Goal: Information Seeking & Learning: Learn about a topic

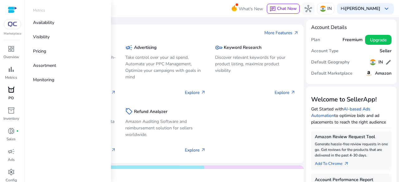
click at [14, 96] on link "orders PO" at bounding box center [11, 95] width 22 height 21
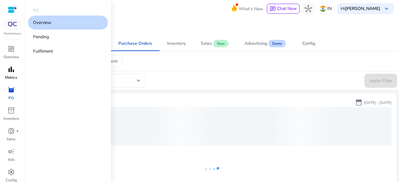
click at [10, 69] on span "bar_chart" at bounding box center [10, 69] width 7 height 7
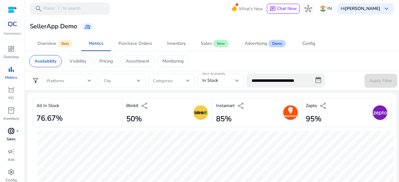
click at [9, 129] on span "donut_small" at bounding box center [10, 131] width 7 height 7
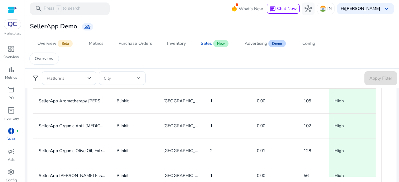
scroll to position [429, 0]
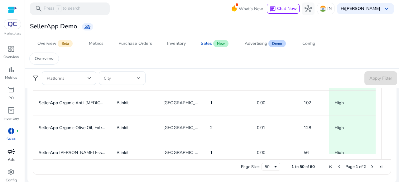
click at [7, 155] on div "campaign" at bounding box center [10, 152] width 17 height 10
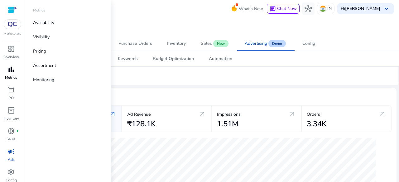
click at [13, 68] on span "bar_chart" at bounding box center [10, 69] width 7 height 7
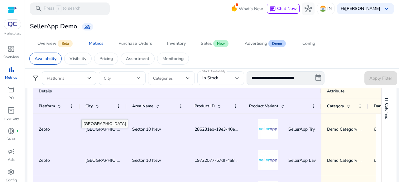
scroll to position [436, 0]
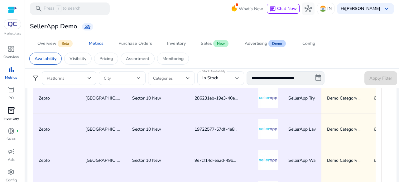
click at [16, 107] on div "inventory_2" at bounding box center [10, 111] width 17 height 10
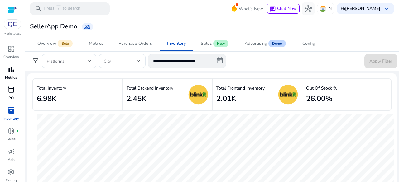
click at [11, 89] on span "orders" at bounding box center [10, 89] width 7 height 7
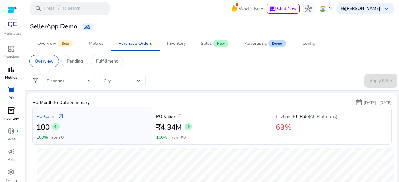
click at [16, 120] on p "Inventory" at bounding box center [11, 119] width 16 height 6
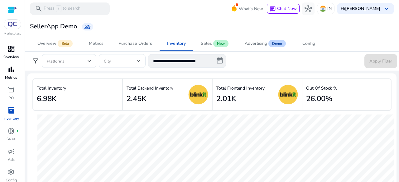
drag, startPoint x: 13, startPoint y: 44, endPoint x: 17, endPoint y: 52, distance: 9.4
click at [14, 44] on div "dashboard" at bounding box center [10, 49] width 17 height 10
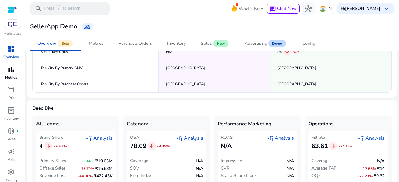
scroll to position [137, 0]
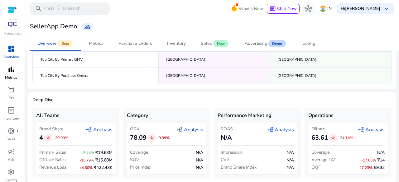
click at [290, 129] on span "graph_2 Analysis" at bounding box center [280, 129] width 27 height 7
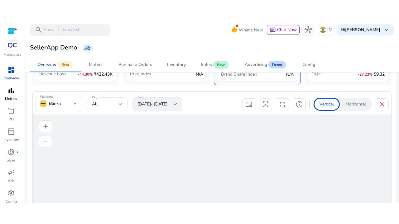
scroll to position [264, 0]
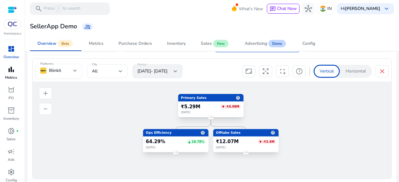
click at [264, 70] on span "arrows_output" at bounding box center [265, 71] width 7 height 7
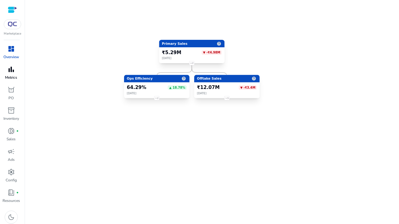
drag, startPoint x: 195, startPoint y: 85, endPoint x: 212, endPoint y: 117, distance: 36.0
click at [216, 125] on icon "Primary Sales help ₹5.29M ▼ -₹4.98M July 2025 2 Ops Efficiency help 64.29% ▲ 18…" at bounding box center [199, 75] width 399 height 151
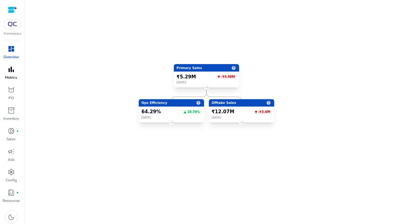
drag, startPoint x: 214, startPoint y: 119, endPoint x: 218, endPoint y: 127, distance: 9.1
click at [218, 127] on icon "Primary Sales help ₹5.29M ▼ -₹4.98M July 2025 2 Ops Efficiency help 64.29% ▲ 18…" at bounding box center [199, 75] width 399 height 151
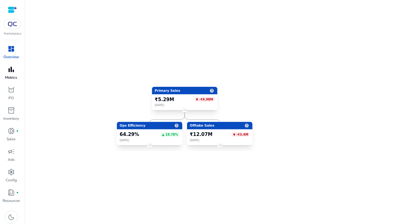
drag, startPoint x: 215, startPoint y: 122, endPoint x: 197, endPoint y: 135, distance: 21.9
click at [194, 147] on icon "Primary Sales help ₹5.29M ▼ -₹4.98M July 2025 2 Ops Efficiency help 64.29% ▲ 18…" at bounding box center [199, 75] width 399 height 151
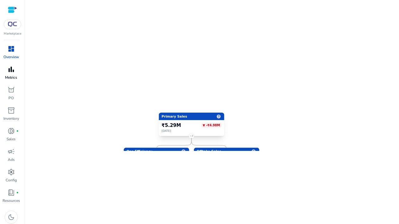
drag, startPoint x: 200, startPoint y: 134, endPoint x: 204, endPoint y: 152, distance: 18.6
click at [204, 152] on div "Primary Sales help ₹5.29M ▼ -₹4.98M July 2025 2 Ops Efficiency help 64.29% ▲ 18…" at bounding box center [199, 112] width 399 height 224
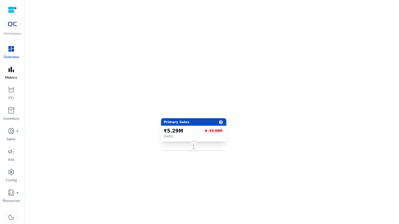
drag, startPoint x: 202, startPoint y: 143, endPoint x: 203, endPoint y: 147, distance: 4.6
click at [206, 155] on div "Primary Sales help ₹5.29M ▼ -₹4.98M July 2025 2 Ops Efficiency help 64.29% ▲ 18…" at bounding box center [199, 112] width 399 height 224
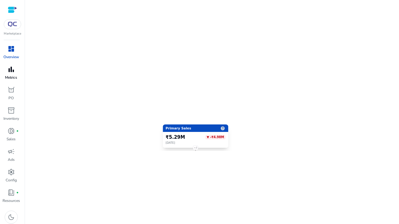
drag, startPoint x: 203, startPoint y: 147, endPoint x: 206, endPoint y: 157, distance: 10.4
click at [207, 160] on div "Primary Sales help ₹5.29M ▼ -₹4.98M July 2025 2 Ops Efficiency help 64.29% ▲ 18…" at bounding box center [199, 112] width 399 height 224
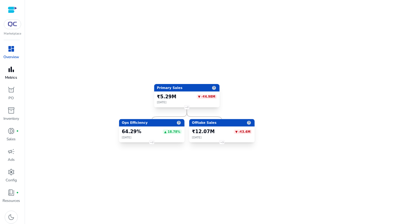
drag, startPoint x: 203, startPoint y: 148, endPoint x: 191, endPoint y: 94, distance: 55.0
click at [191, 94] on div "Primary Sales help ₹5.29M ▼ -₹4.98M July 2025" at bounding box center [186, 95] width 65 height 23
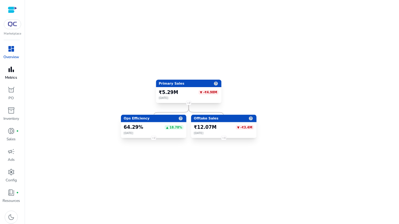
drag, startPoint x: 197, startPoint y: 108, endPoint x: 201, endPoint y: 99, distance: 10.0
click at [201, 99] on icon "Primary Sales help ₹5.29M ▼ -₹4.98M July 2025 2 Ops Efficiency help 64.29% ▲ 18…" at bounding box center [199, 75] width 399 height 151
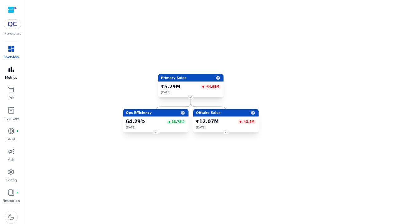
drag, startPoint x: 199, startPoint y: 107, endPoint x: 203, endPoint y: 100, distance: 8.0
click at [203, 100] on icon "Primary Sales help ₹5.29M ▼ -₹4.98M July 2025 2 Ops Efficiency help 64.29% ▲ 18…" at bounding box center [199, 75] width 399 height 151
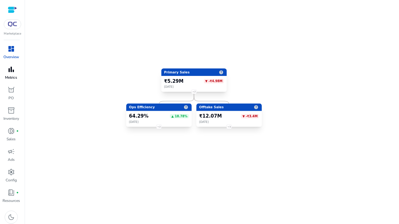
drag, startPoint x: 203, startPoint y: 100, endPoint x: 200, endPoint y: 96, distance: 5.1
click at [201, 98] on icon "Primary Sales help ₹5.29M ▼ -₹4.98M July 2025 2 Ops Efficiency help 64.29% ▲ 18…" at bounding box center [199, 75] width 399 height 151
click at [200, 96] on icon "Primary Sales help ₹5.29M ▼ -₹4.98M July 2025 2 Ops Efficiency help 64.29% ▲ 18…" at bounding box center [199, 75] width 399 height 151
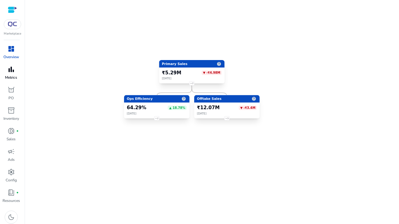
drag, startPoint x: 198, startPoint y: 95, endPoint x: 199, endPoint y: 89, distance: 5.9
click at [199, 89] on icon "Primary Sales help ₹5.29M ▼ -₹4.98M July 2025 2 Ops Efficiency help 64.29% ▲ 18…" at bounding box center [199, 75] width 399 height 151
click at [193, 83] on foreignobject "2" at bounding box center [191, 83] width 9 height 9
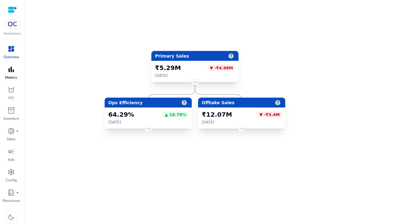
drag, startPoint x: 201, startPoint y: 99, endPoint x: 218, endPoint y: 89, distance: 19.1
click at [218, 89] on icon "Primary Sales help ₹5.29M ▼ -₹4.98M July 2025 2 Ops Efficiency help 64.29% ▲ 18…" at bounding box center [199, 75] width 399 height 151
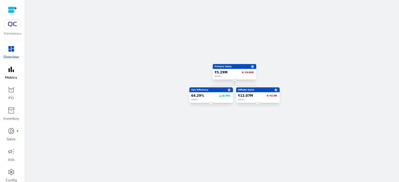
scroll to position [140, 0]
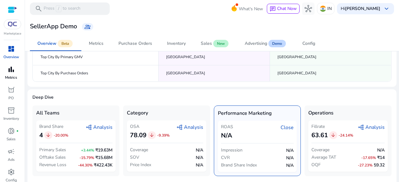
click at [372, 128] on span "graph_2 Analysis" at bounding box center [371, 127] width 27 height 7
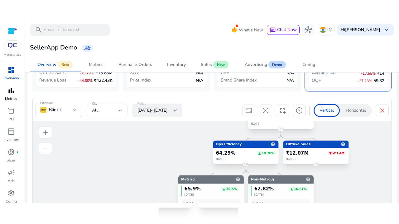
scroll to position [264, 0]
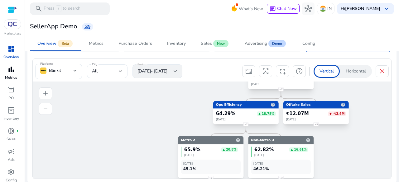
click at [268, 69] on div "arrows_output" at bounding box center [265, 71] width 13 height 12
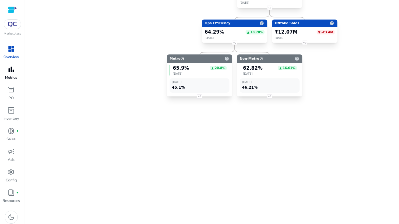
drag, startPoint x: 259, startPoint y: 133, endPoint x: 256, endPoint y: 153, distance: 20.3
click at [257, 157] on div "Primary Sales help ₹5.29M ▼ -₹4.98M July 2025 2 Ops Efficiency help 64.29% ▲ 18…" at bounding box center [199, 112] width 399 height 224
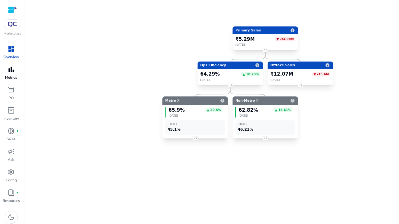
drag, startPoint x: 253, startPoint y: 147, endPoint x: 246, endPoint y: 156, distance: 11.0
click at [249, 161] on div "Primary Sales help ₹5.29M ▼ -₹4.98M July 2025 2 Ops Efficiency help 64.29% ▲ 18…" at bounding box center [199, 112] width 399 height 224
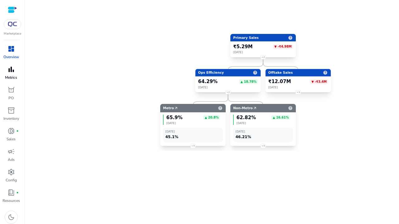
drag, startPoint x: 263, startPoint y: 135, endPoint x: 245, endPoint y: 135, distance: 17.5
click at [246, 139] on div "June 2025 46.21%" at bounding box center [263, 135] width 60 height 15
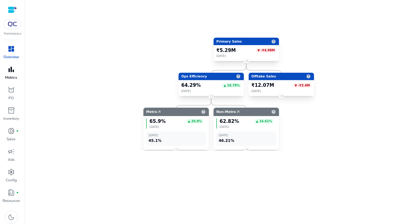
drag, startPoint x: 241, startPoint y: 134, endPoint x: 246, endPoint y: 130, distance: 6.0
click at [240, 134] on div "62.82% ▲ 16.61% July 2025 June 2025 46.21%" at bounding box center [246, 132] width 65 height 32
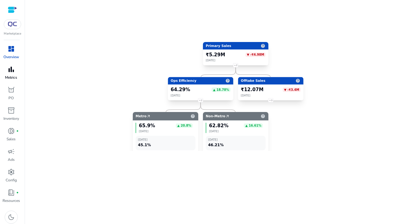
drag, startPoint x: 237, startPoint y: 129, endPoint x: 225, endPoint y: 132, distance: 12.4
click at [225, 132] on div "62.82% ▲ 16.61% July 2025" at bounding box center [236, 128] width 60 height 10
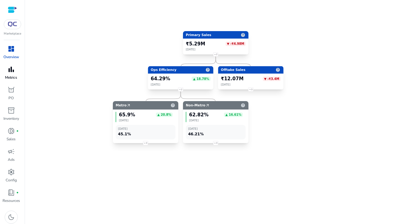
drag, startPoint x: 228, startPoint y: 119, endPoint x: 223, endPoint y: 108, distance: 12.0
click at [224, 111] on div "Non-Metro arrow_outward help 62.82% ▲ 16.61% July 2025 June 2025 46.21%" at bounding box center [215, 122] width 65 height 42
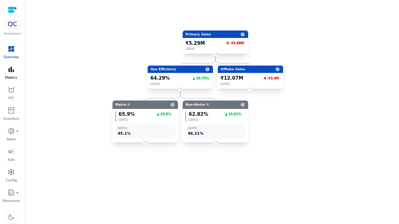
click at [221, 108] on div "Non-Metro arrow_outward help" at bounding box center [215, 105] width 60 height 7
click at [264, 116] on icon "Primary Sales help ₹5.29M ▼ -₹4.98M July 2025 2 Ops Efficiency help 64.29% ▲ 18…" at bounding box center [199, 75] width 399 height 151
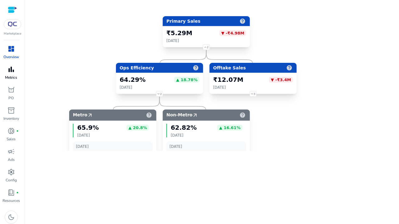
click at [271, 127] on icon "Primary Sales help ₹5.29M ▼ -₹4.98M July 2025 2 Ops Efficiency help 64.29% ▲ 18…" at bounding box center [199, 75] width 399 height 151
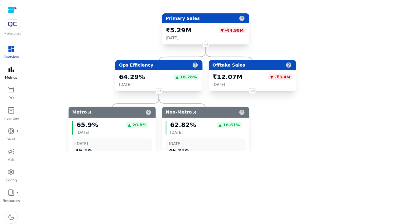
click at [271, 120] on icon "Primary Sales help ₹5.29M ▼ -₹4.98M July 2025 2 Ops Efficiency help 64.29% ▲ 18…" at bounding box center [199, 75] width 399 height 151
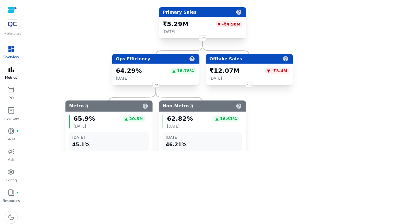
drag, startPoint x: 269, startPoint y: 120, endPoint x: 266, endPoint y: 110, distance: 10.4
click at [266, 111] on icon "Primary Sales help ₹5.29M ▼ -₹4.98M July 2025 2 Ops Efficiency help 64.29% ▲ 18…" at bounding box center [199, 75] width 399 height 151
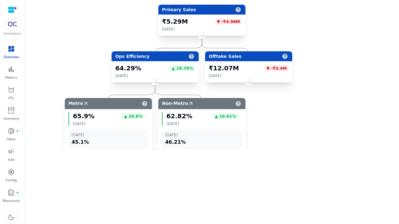
scroll to position [264, 0]
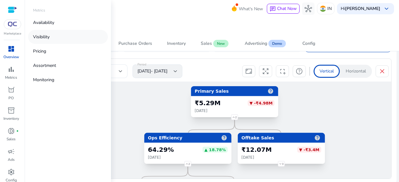
click at [50, 40] on link "Visibility" at bounding box center [68, 37] width 80 height 14
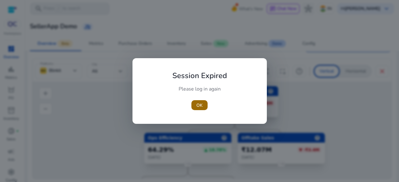
click at [205, 108] on span "button" at bounding box center [199, 105] width 16 height 15
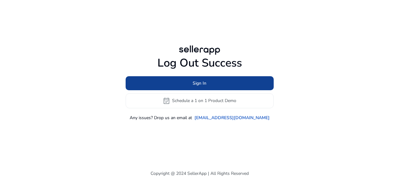
click at [245, 86] on span at bounding box center [200, 83] width 148 height 15
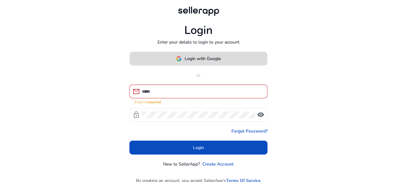
click at [199, 64] on span at bounding box center [198, 58] width 137 height 15
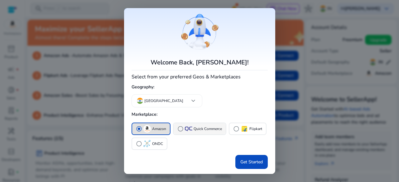
drag, startPoint x: 208, startPoint y: 129, endPoint x: 212, endPoint y: 133, distance: 6.2
click at [208, 129] on p "Quick Commerce" at bounding box center [208, 129] width 28 height 7
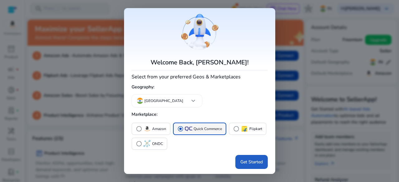
drag, startPoint x: 244, startPoint y: 158, endPoint x: 196, endPoint y: 133, distance: 53.8
click at [245, 158] on span at bounding box center [251, 162] width 32 height 15
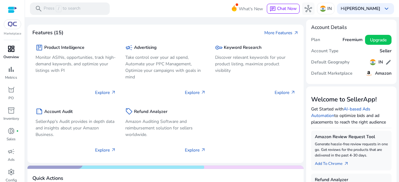
click at [11, 53] on span "dashboard" at bounding box center [10, 48] width 7 height 7
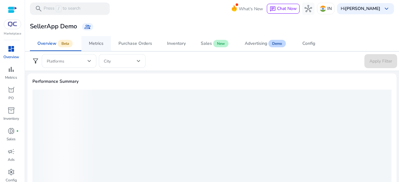
click at [101, 41] on div "Metrics" at bounding box center [96, 43] width 15 height 4
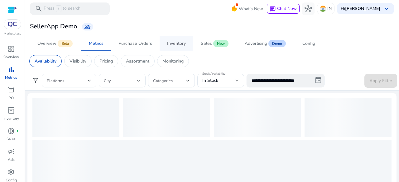
click at [167, 45] on div "Inventory" at bounding box center [176, 43] width 19 height 4
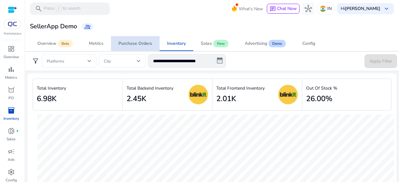
click at [140, 49] on span "Purchase Orders" at bounding box center [135, 43] width 34 height 15
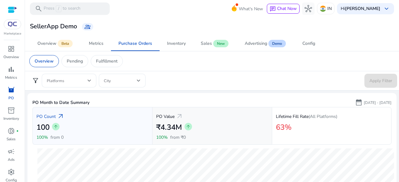
click at [174, 115] on div "PO Value arrow_outward" at bounding box center [212, 116] width 112 height 11
click at [152, 141] on div "PO Value arrow_outward ₹4.34M arrow_upward 100% from ₹0" at bounding box center [212, 126] width 120 height 38
click at [47, 118] on p "PO Count" at bounding box center [45, 116] width 19 height 7
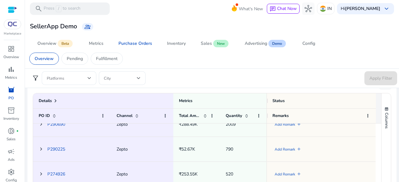
scroll to position [94, 0]
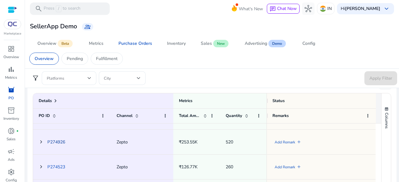
click at [53, 141] on link "P274926" at bounding box center [56, 142] width 18 height 6
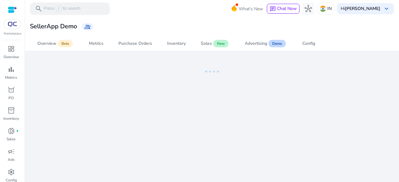
drag, startPoint x: 140, startPoint y: 32, endPoint x: 141, endPoint y: 36, distance: 4.2
click at [140, 32] on mat-card "SellerApp Demo group_add" at bounding box center [211, 26] width 379 height 19
click at [143, 43] on div "Purchase Orders" at bounding box center [135, 43] width 34 height 4
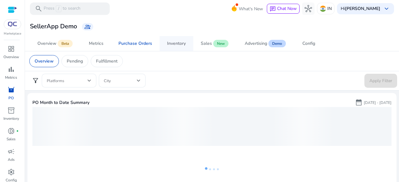
click at [183, 50] on span "Inventory" at bounding box center [176, 43] width 19 height 15
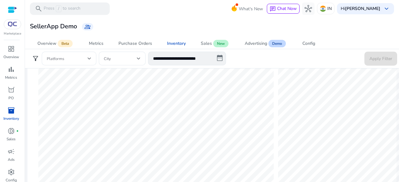
scroll to position [246, 0]
click at [145, 41] on div "Purchase Orders" at bounding box center [135, 43] width 34 height 4
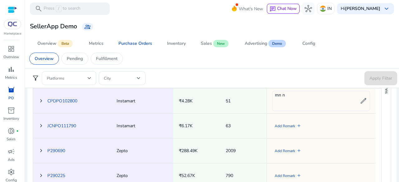
scroll to position [330, 0]
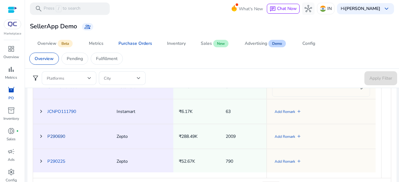
click at [62, 135] on link "P290690" at bounding box center [56, 137] width 18 height 6
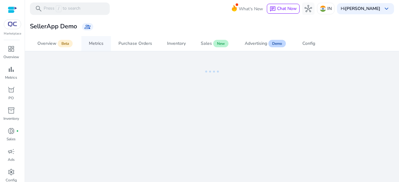
click at [99, 45] on div "Metrics" at bounding box center [96, 43] width 15 height 4
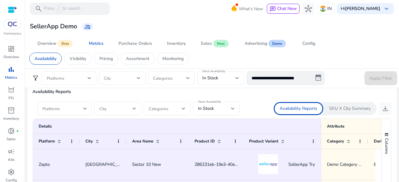
scroll to position [495, 0]
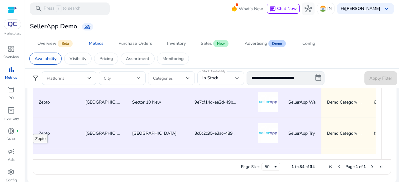
click at [34, 129] on div "Zepto" at bounding box center [56, 133] width 47 height 31
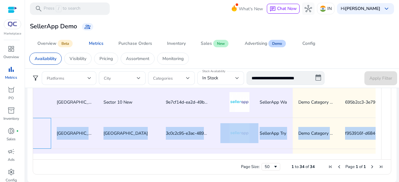
scroll to position [0, 29]
drag, startPoint x: 37, startPoint y: 128, endPoint x: 380, endPoint y: 147, distance: 343.4
click at [380, 147] on div "Details Attribute Platform City Area Name" at bounding box center [212, 76] width 358 height 165
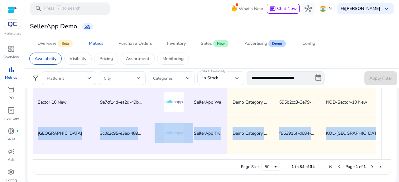
click at [384, 120] on div "Columns" at bounding box center [386, 76] width 9 height 165
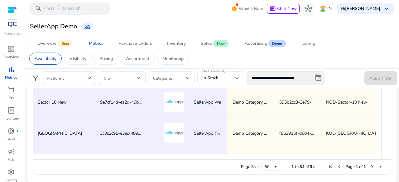
click at [390, 119] on ag-grid-angular "Press SPACE to select this row. Drag here to set row groups Drag here to set co…" at bounding box center [212, 84] width 368 height 187
click at [390, 118] on ag-grid-angular "Press SPACE to select this row. Drag here to set row groups Drag here to set co…" at bounding box center [212, 84] width 368 height 187
click at [59, 46] on span "Beta" at bounding box center [65, 43] width 15 height 7
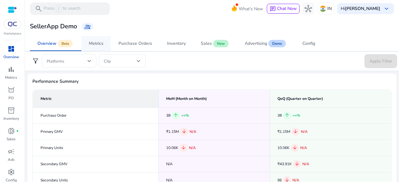
click at [102, 41] on div "Metrics" at bounding box center [96, 43] width 15 height 4
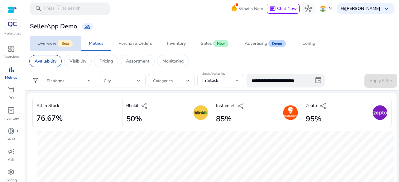
click at [53, 48] on span "Overview Beta" at bounding box center [55, 43] width 36 height 15
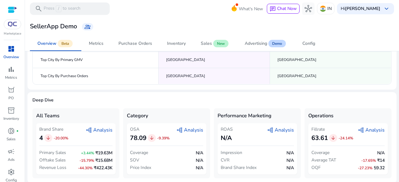
scroll to position [137, 0]
click at [190, 129] on span "graph_2 Analysis" at bounding box center [189, 129] width 27 height 7
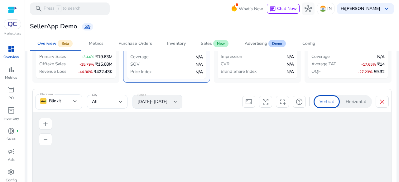
scroll to position [202, 0]
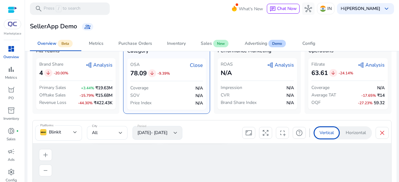
drag, startPoint x: 243, startPoint y: 152, endPoint x: 242, endPoint y: 162, distance: 10.1
drag, startPoint x: 240, startPoint y: 160, endPoint x: 240, endPoint y: 172, distance: 12.2
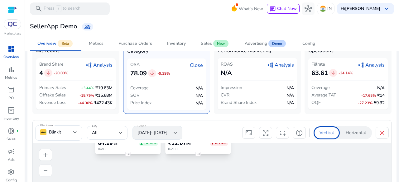
drag, startPoint x: 238, startPoint y: 171, endPoint x: 240, endPoint y: 177, distance: 7.1
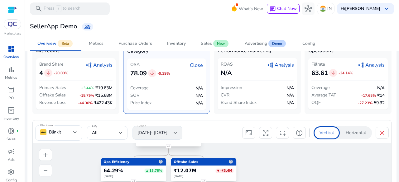
click at [240, 182] on html "We recommend switching to desktop view for the best experience. Marketplace das…" at bounding box center [199, 91] width 399 height 182
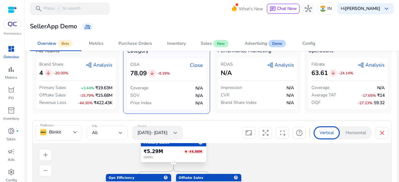
click at [242, 182] on html "We recommend switching to desktop view for the best experience. Marketplace das…" at bounding box center [199, 91] width 399 height 182
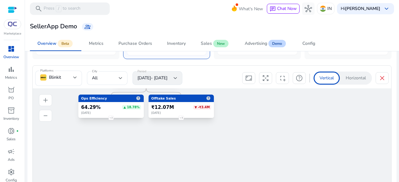
scroll to position [264, 0]
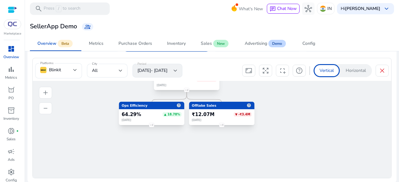
drag, startPoint x: 228, startPoint y: 120, endPoint x: 253, endPoint y: 125, distance: 25.2
click at [268, 134] on icon "Primary Sales help ₹5.29M ▼ -₹4.98M July 2025 2 Ops Efficiency help 64.29% ▲ 18…" at bounding box center [211, 156] width 356 height 151
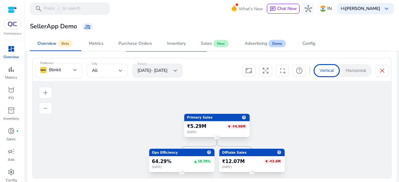
drag, startPoint x: 238, startPoint y: 125, endPoint x: 256, endPoint y: 154, distance: 34.8
click at [266, 168] on icon "Primary Sales help ₹5.29M ▼ -₹4.98M July 2025 2 Ops Efficiency help 64.29% ▲ 18…" at bounding box center [211, 156] width 356 height 151
